Goal: Task Accomplishment & Management: Manage account settings

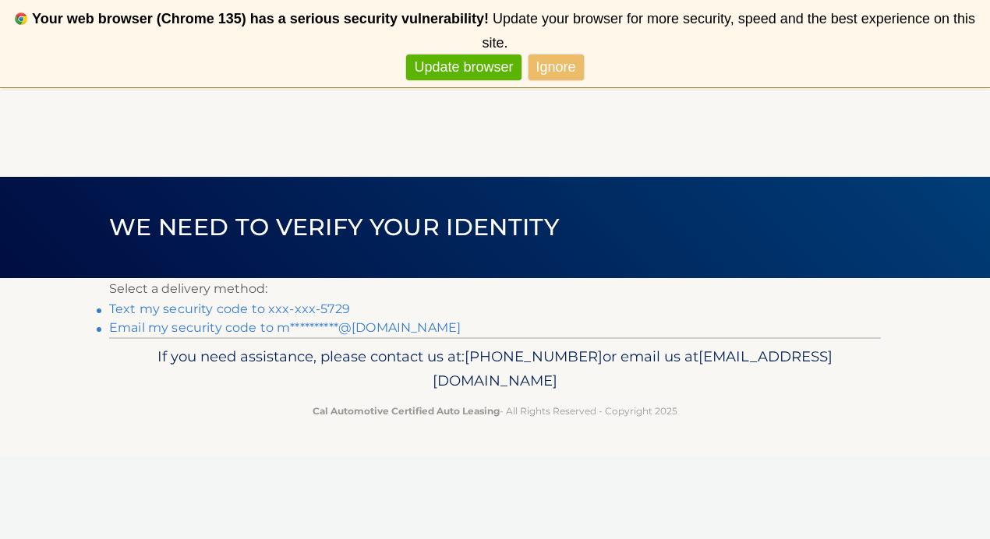
click at [287, 313] on link "Text my security code to xxx-xxx-5729" at bounding box center [229, 309] width 241 height 15
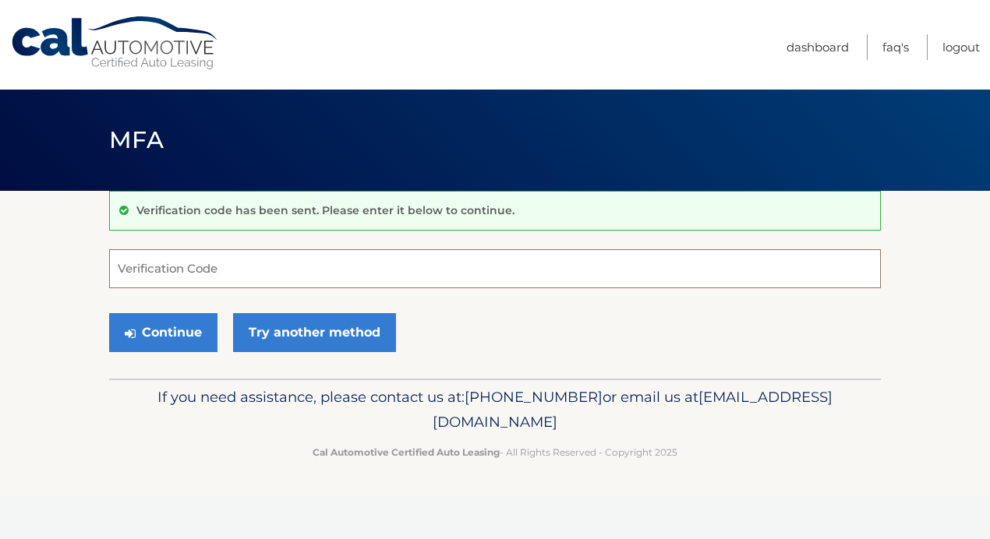
click at [298, 264] on input "Verification Code" at bounding box center [494, 268] width 771 height 39
type input "890899"
click at [109, 313] on button "Continue" at bounding box center [163, 332] width 108 height 39
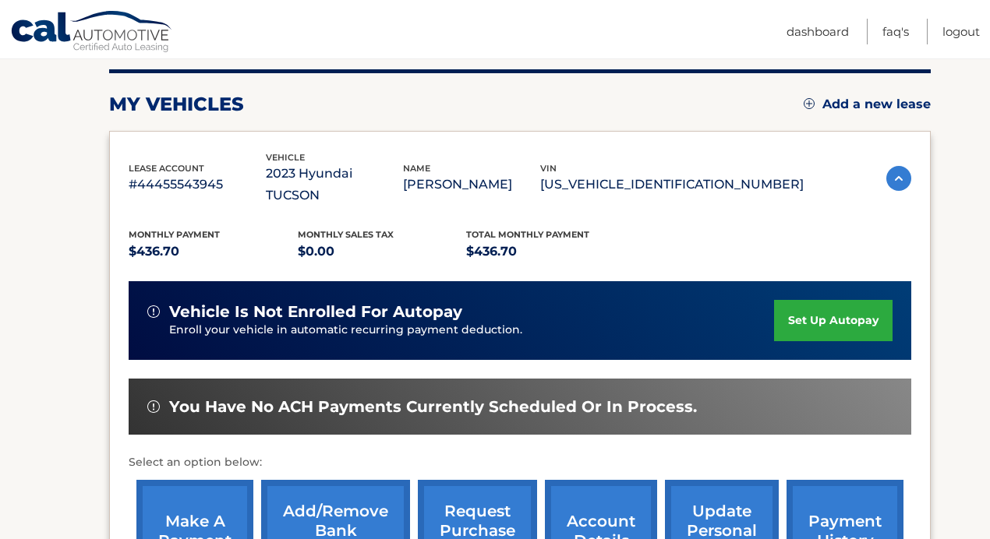
scroll to position [271, 0]
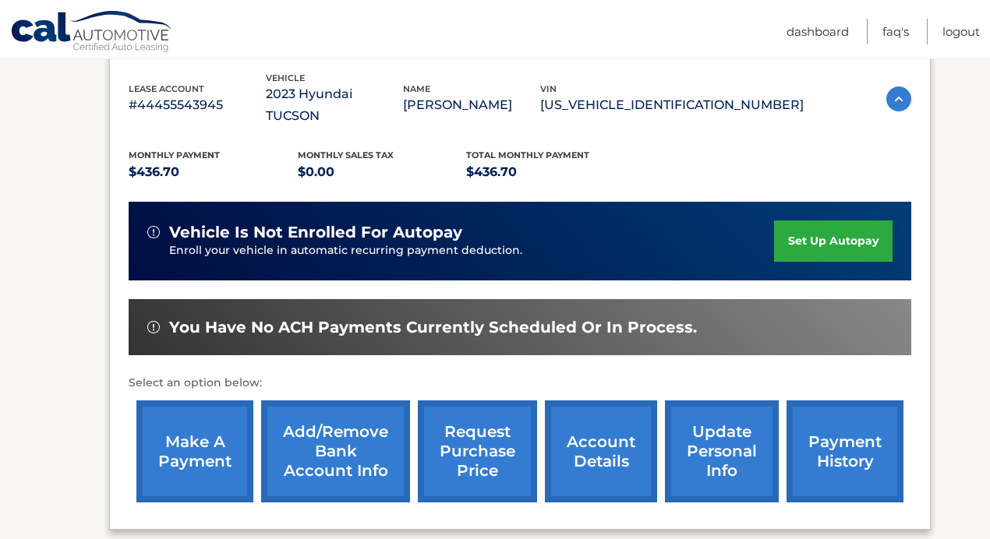
click at [192, 443] on link "make a payment" at bounding box center [194, 451] width 117 height 102
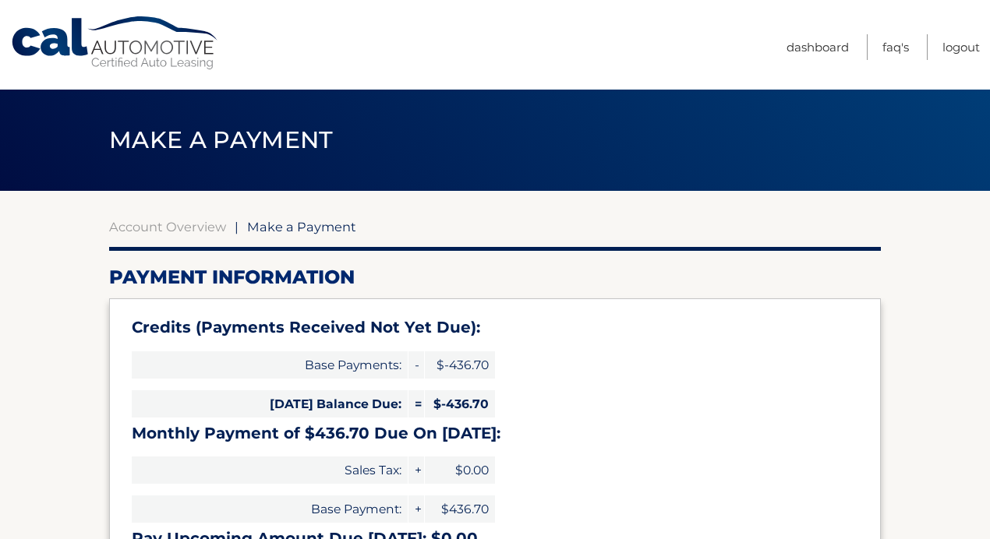
select select "YzNiMzQyNDYtZGQ4Zi00ZjA0LTk4YjUtNWQ4ZDA4M2YyODc1"
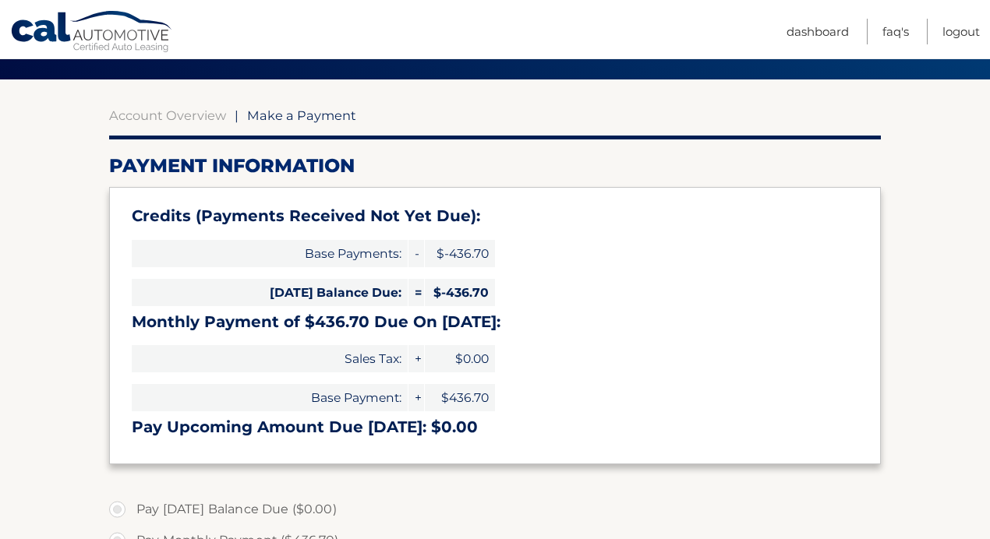
scroll to position [41, 0]
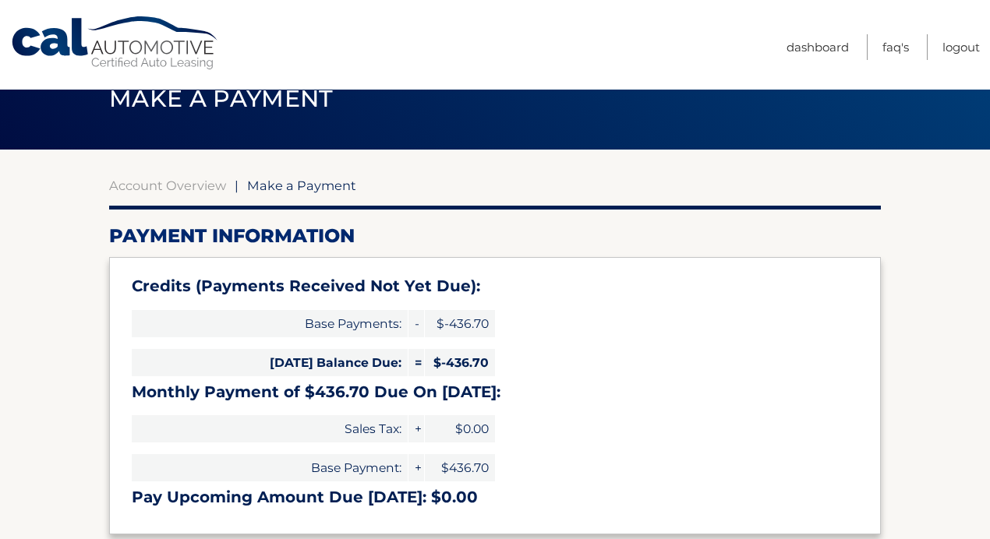
click at [236, 108] on span "Make a Payment" at bounding box center [221, 98] width 224 height 29
click at [820, 40] on link "Dashboard" at bounding box center [817, 47] width 62 height 26
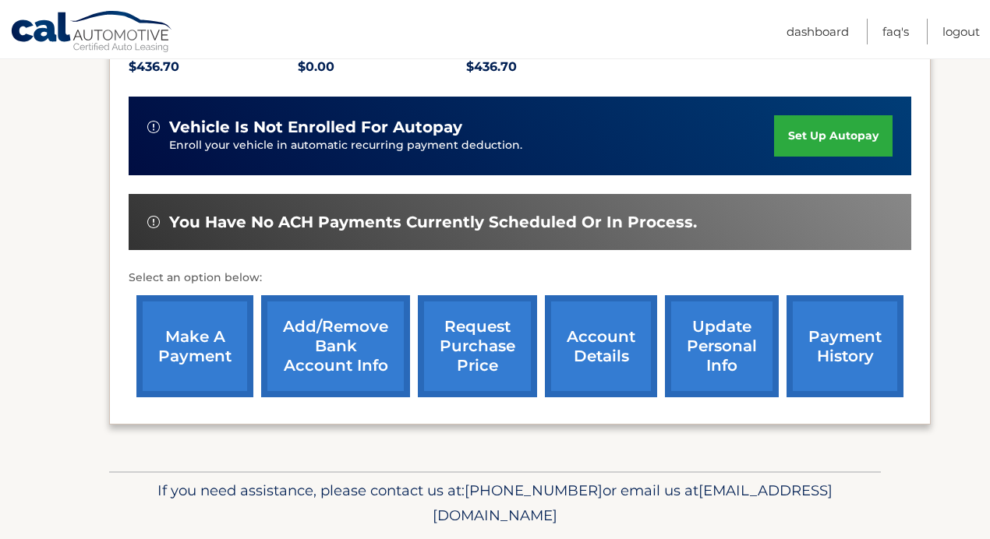
scroll to position [404, 0]
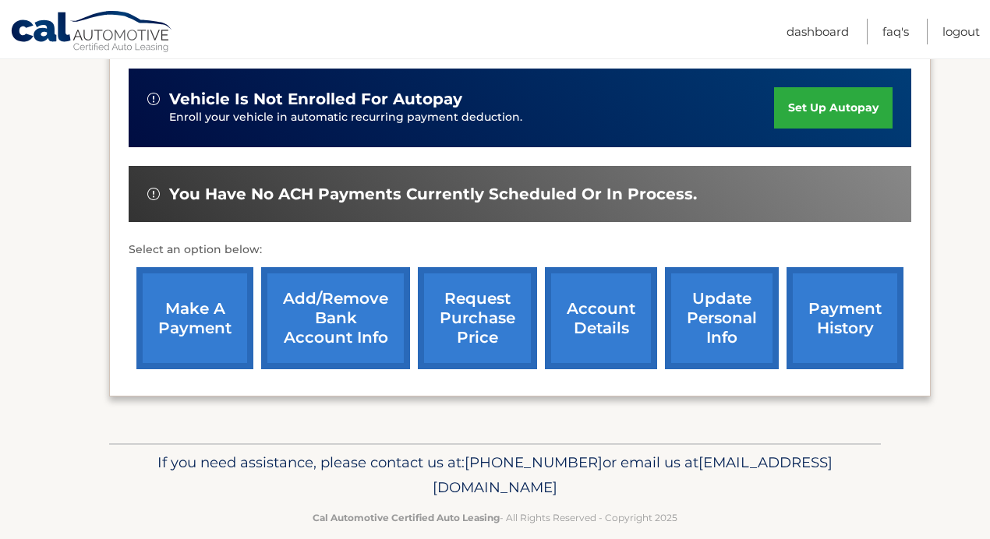
click at [817, 305] on link "payment history" at bounding box center [844, 318] width 117 height 102
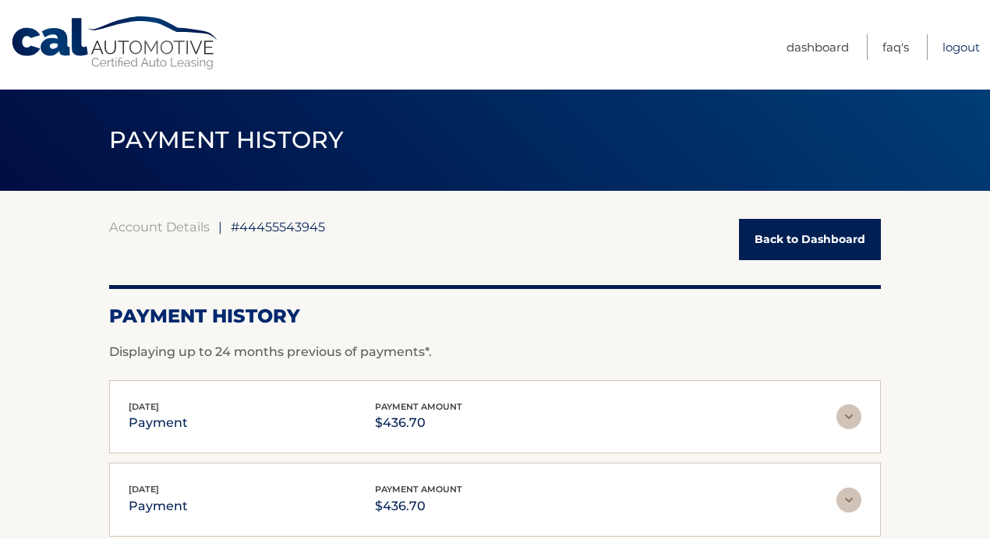
click at [948, 46] on link "Logout" at bounding box center [960, 47] width 37 height 26
